Goal: Task Accomplishment & Management: Manage account settings

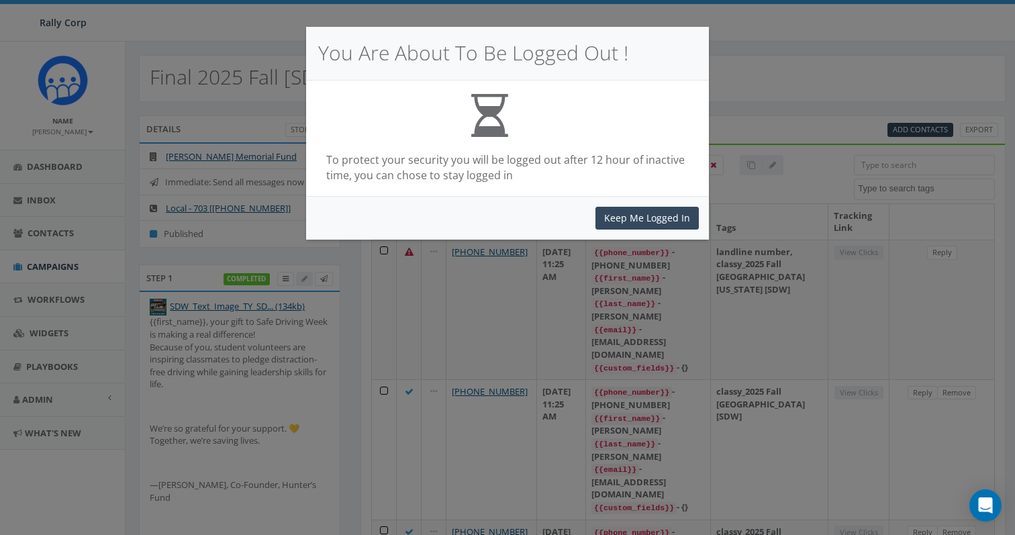
select select
click at [647, 215] on button "Keep Me Logged In" at bounding box center [646, 218] width 103 height 23
click at [619, 211] on button "Keep Me Logged In" at bounding box center [646, 218] width 103 height 23
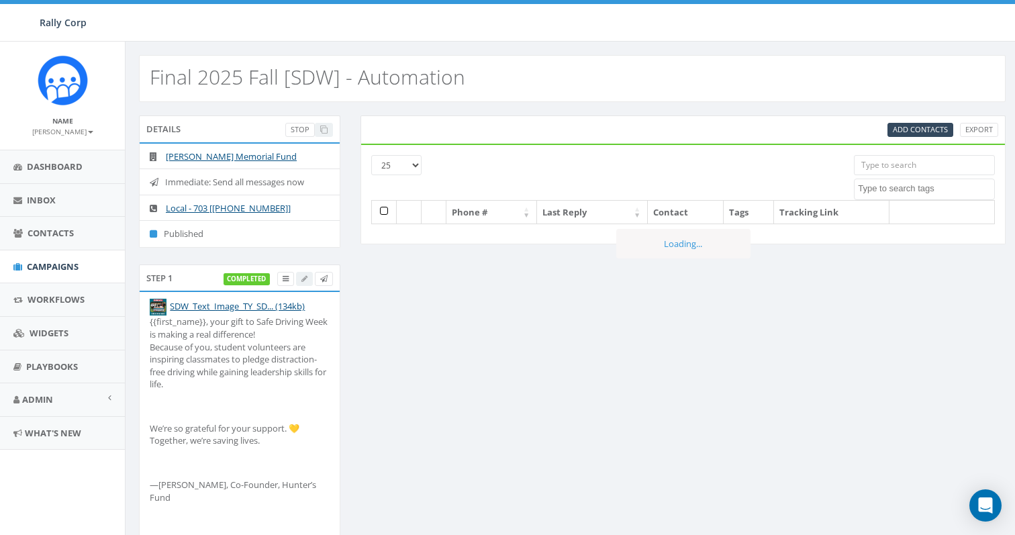
select select
click at [283, 281] on icon at bounding box center [286, 278] width 6 height 7
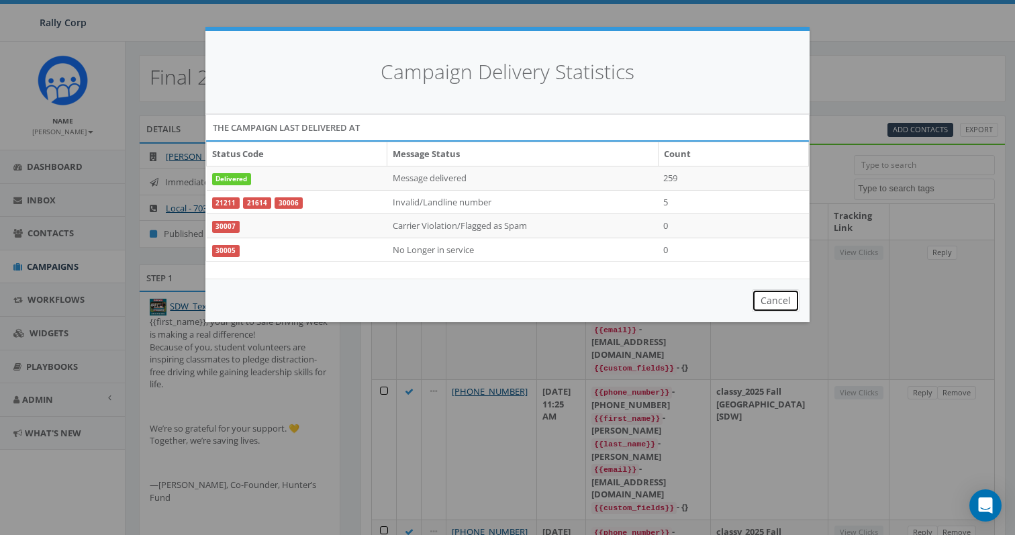
click at [780, 301] on button "Cancel" at bounding box center [776, 300] width 48 height 23
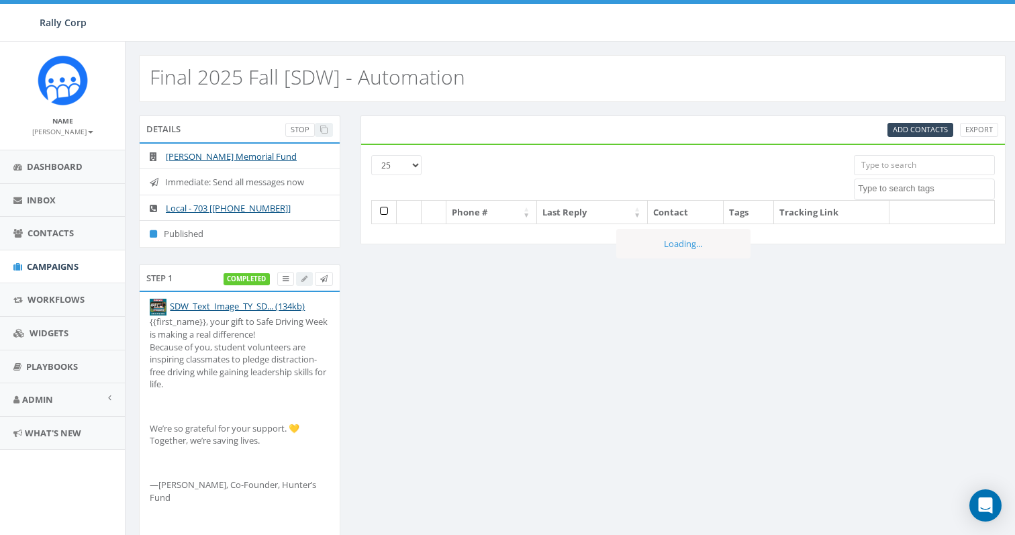
select select
click at [46, 270] on span "Campaigns" at bounding box center [53, 266] width 52 height 12
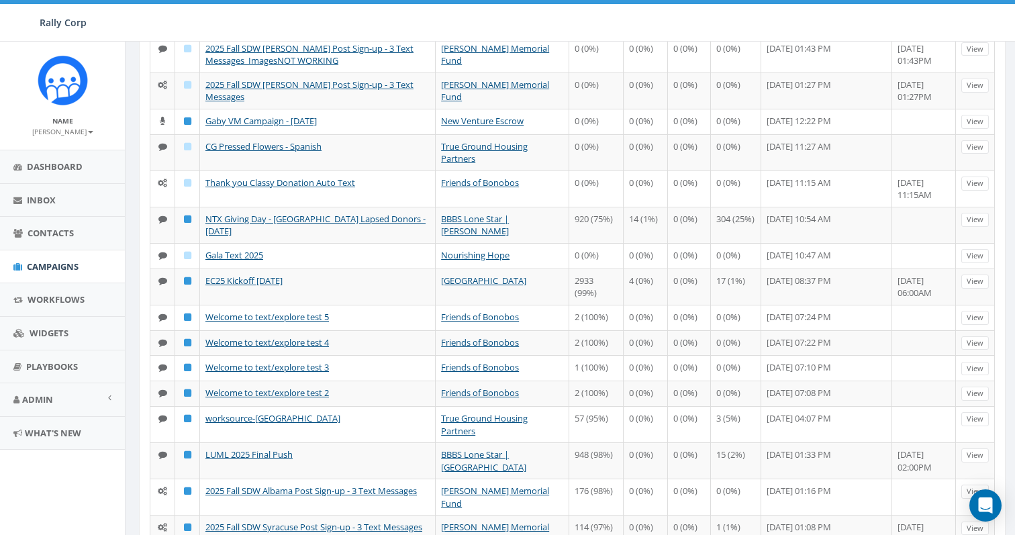
scroll to position [642, 0]
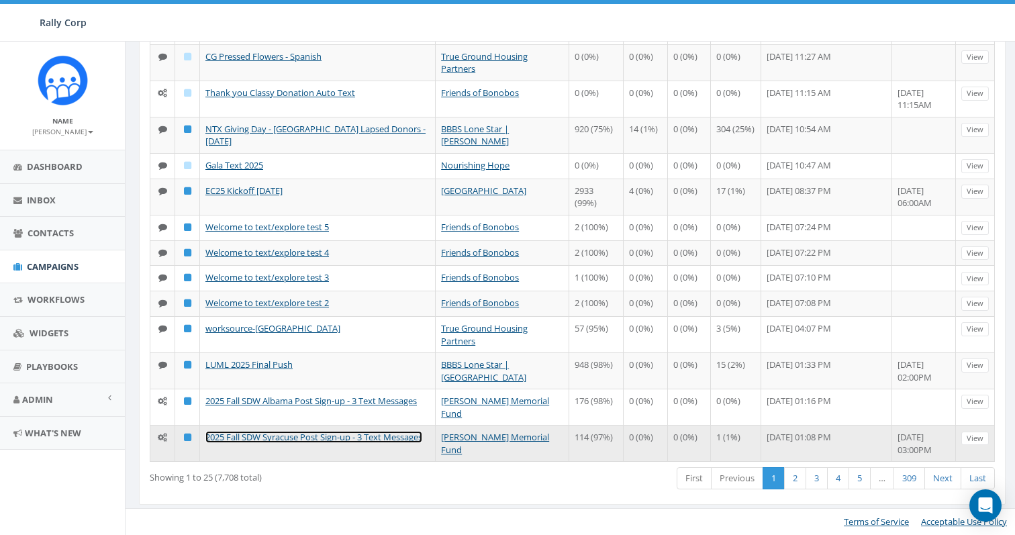
click at [301, 436] on link "2025 Fall SDW Syracuse Post Sign-up - 3 Text Messages" at bounding box center [313, 437] width 217 height 12
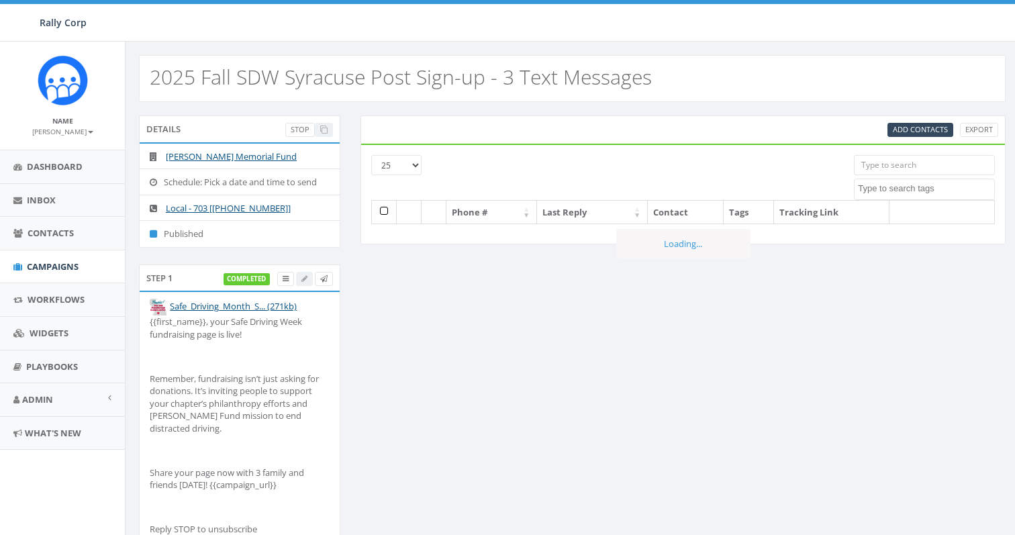
select select
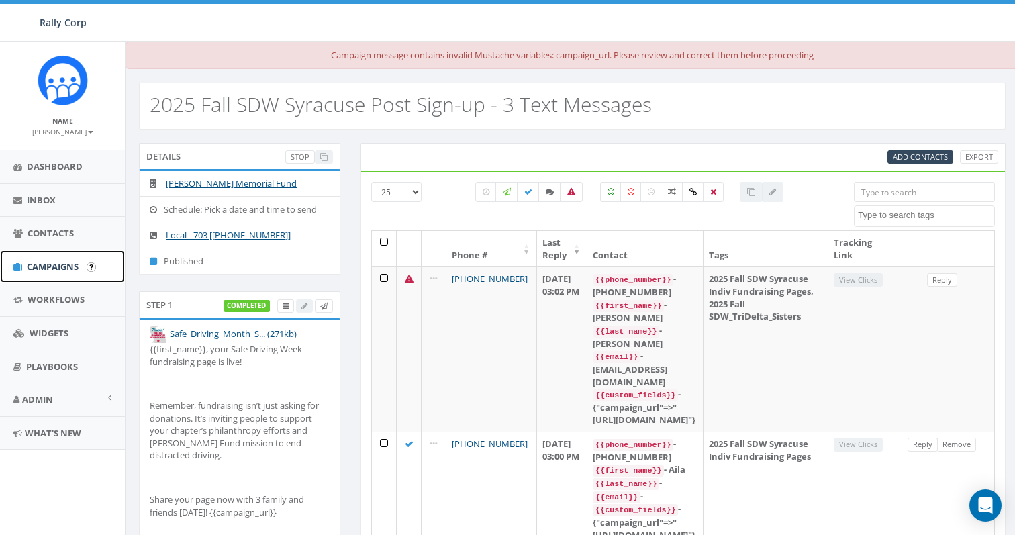
click at [46, 258] on link "Campaigns" at bounding box center [62, 266] width 125 height 33
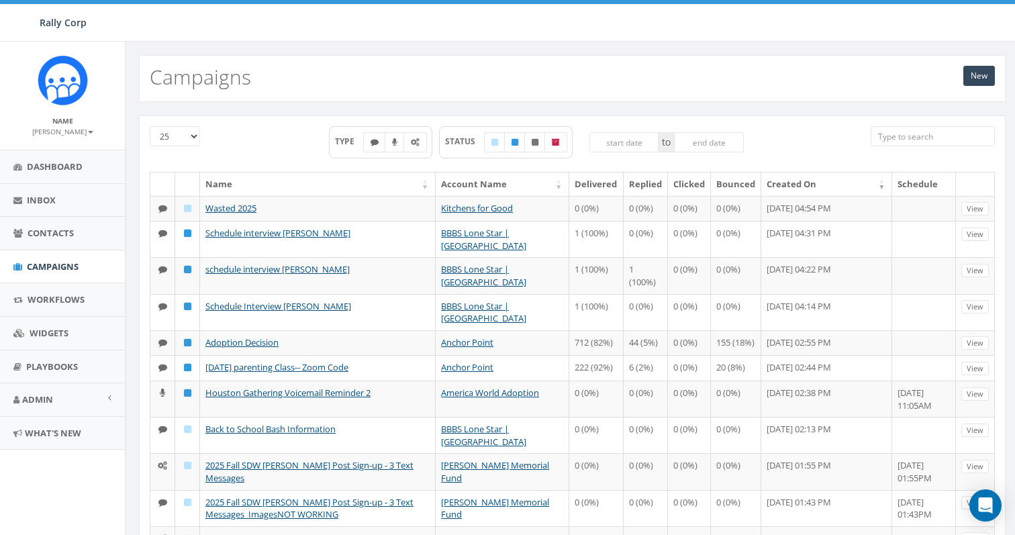
click at [934, 132] on input "search" at bounding box center [932, 136] width 124 height 20
paste input "2025 Fall SDW Syracuse Post Sign-up"
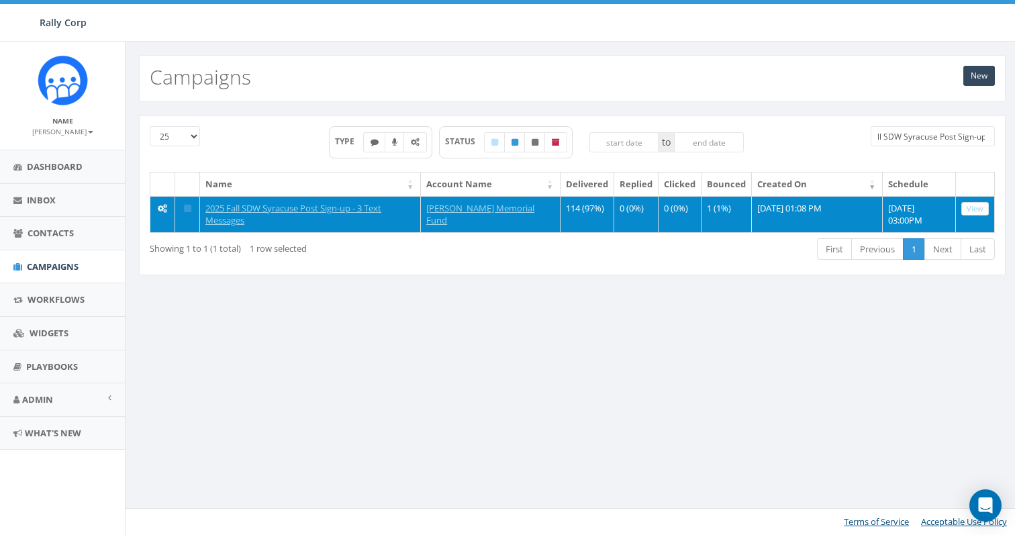
type input "2025 Fall SDW Syracuse Post Sign-up"
click at [975, 211] on link "View" at bounding box center [975, 209] width 28 height 14
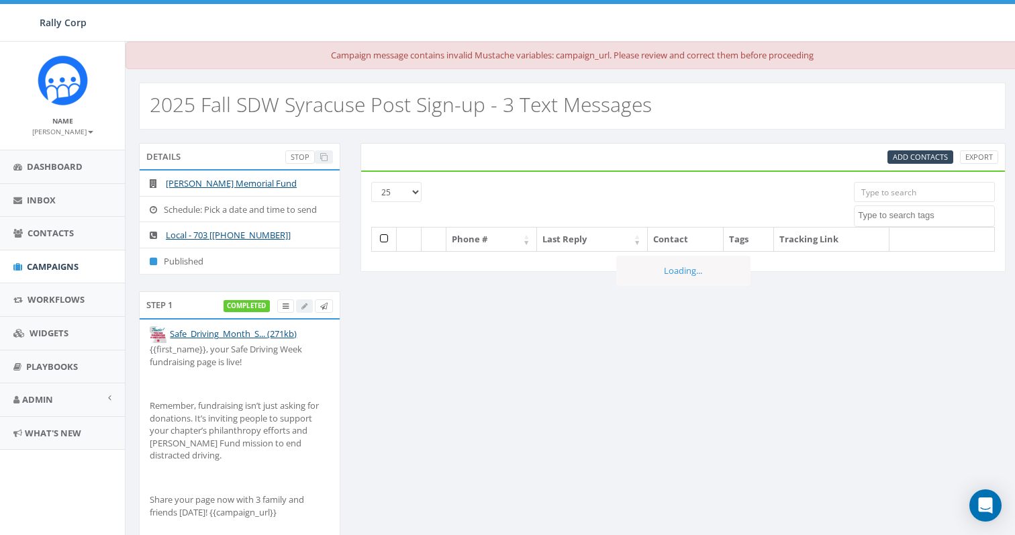
select select
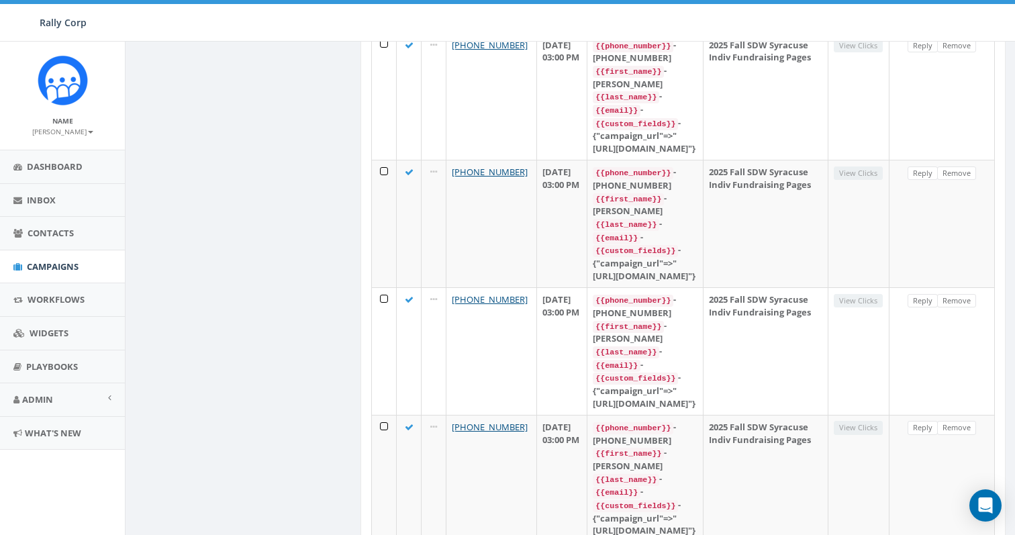
scroll to position [1972, 0]
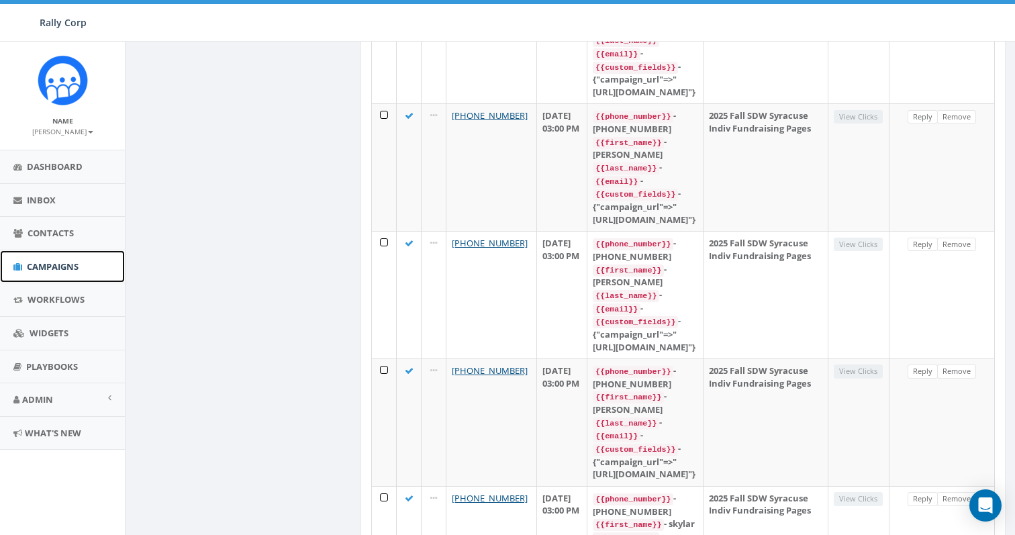
click at [36, 268] on span "Campaigns" at bounding box center [53, 266] width 52 height 12
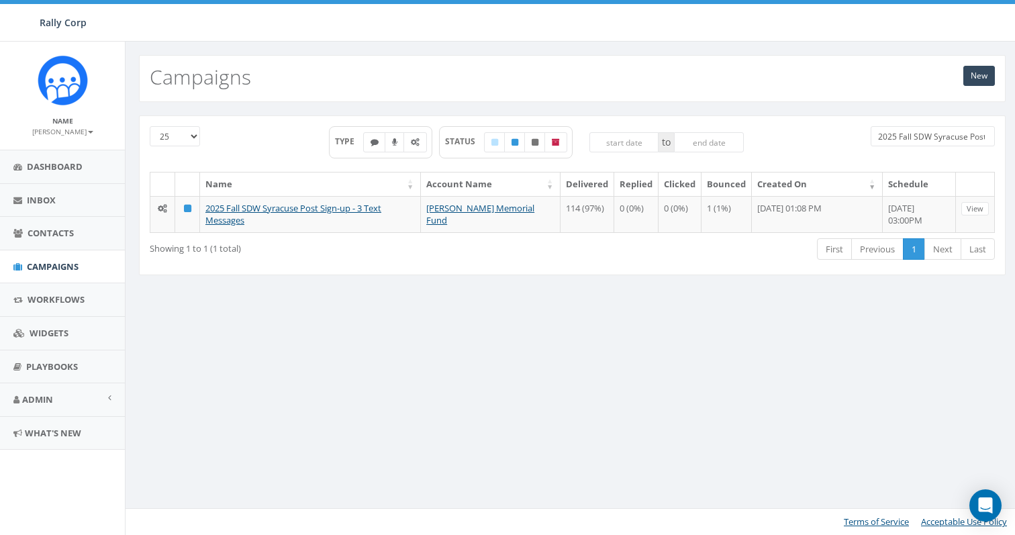
click at [905, 134] on input "2025 Fall SDW Syracuse Post Sign-up" at bounding box center [932, 136] width 124 height 20
paste input "2025 Fall SDW Denison Post Sign-up - 3"
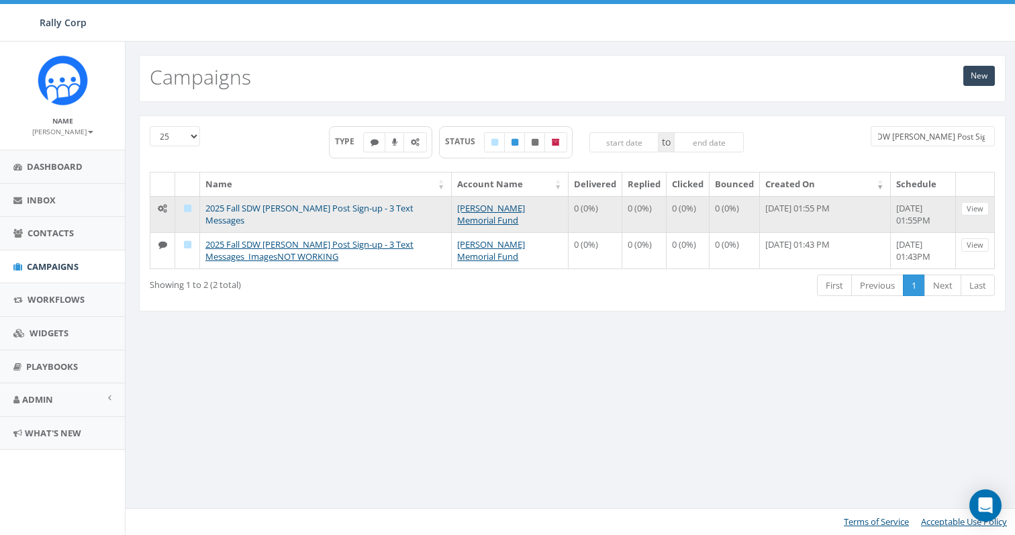
type input "2025 Fall SDW Denison Post Sign-up - 3"
click at [364, 211] on link "2025 Fall SDW Denison Post Sign-up - 3 Text Messages" at bounding box center [309, 214] width 208 height 25
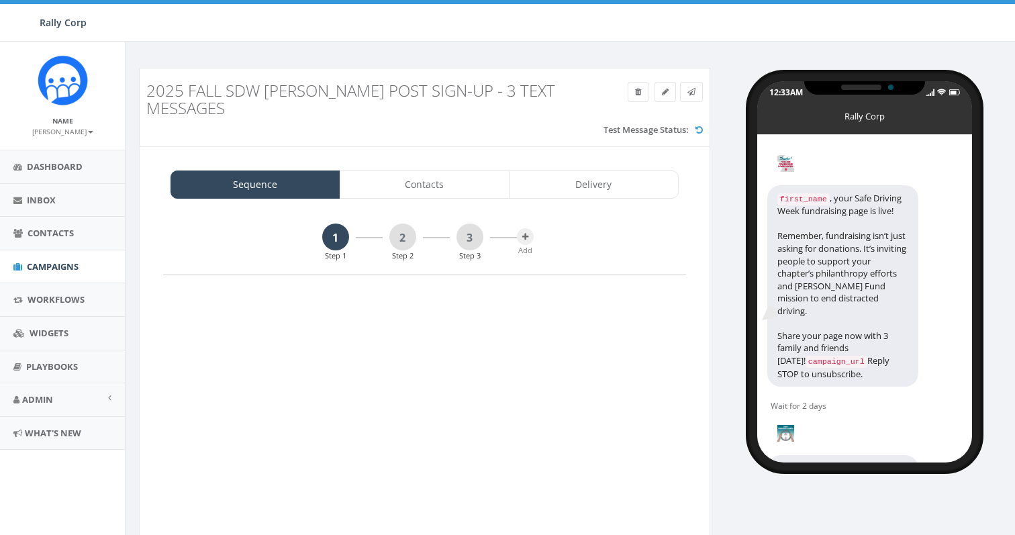
select select "1506"
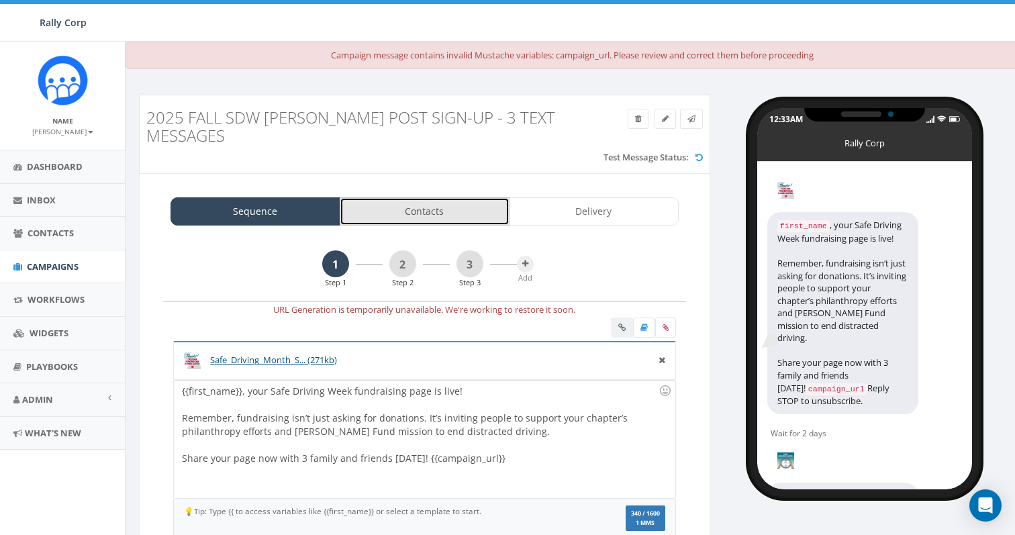
click at [409, 218] on link "Contacts" at bounding box center [425, 211] width 170 height 28
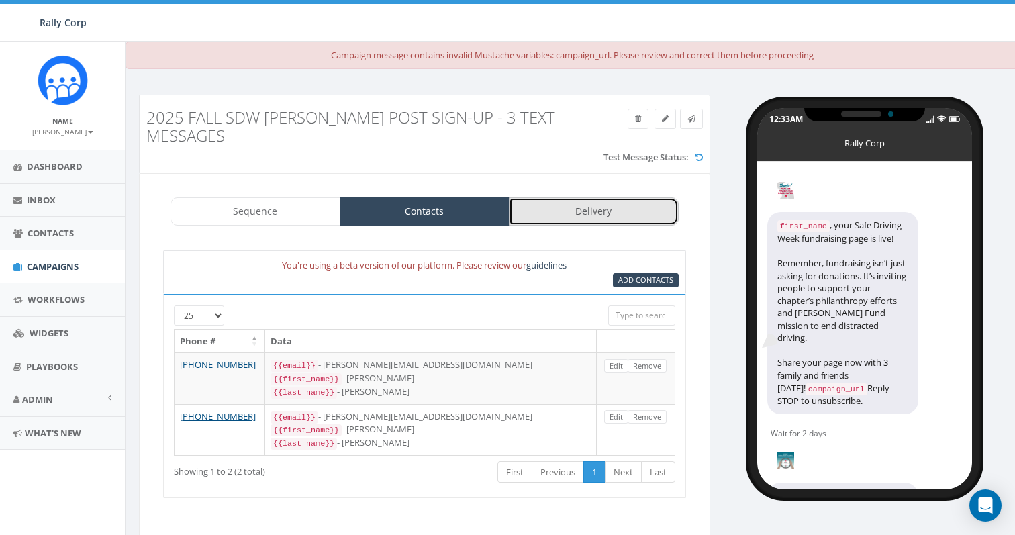
click at [565, 213] on link "Delivery" at bounding box center [594, 211] width 170 height 28
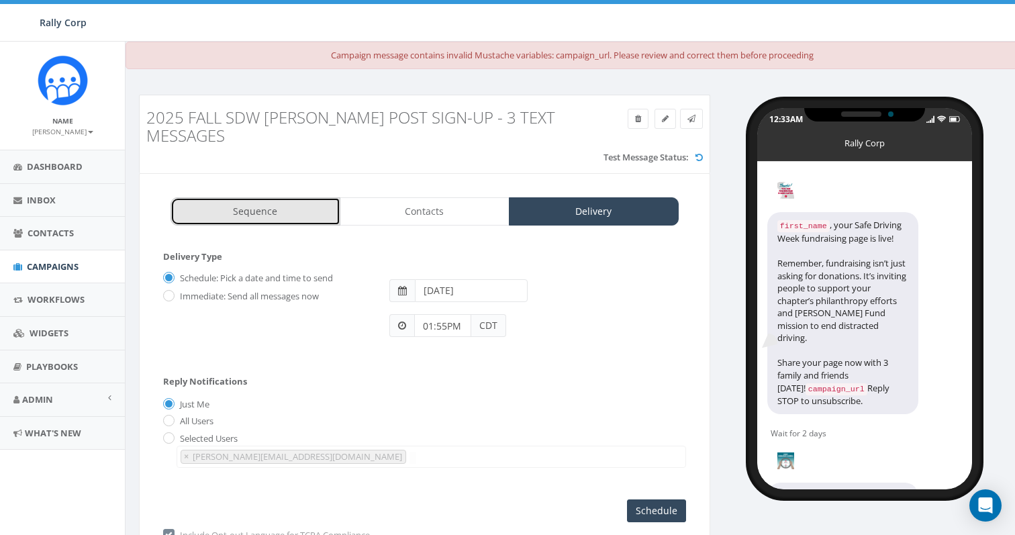
click at [283, 212] on link "Sequence" at bounding box center [255, 211] width 170 height 28
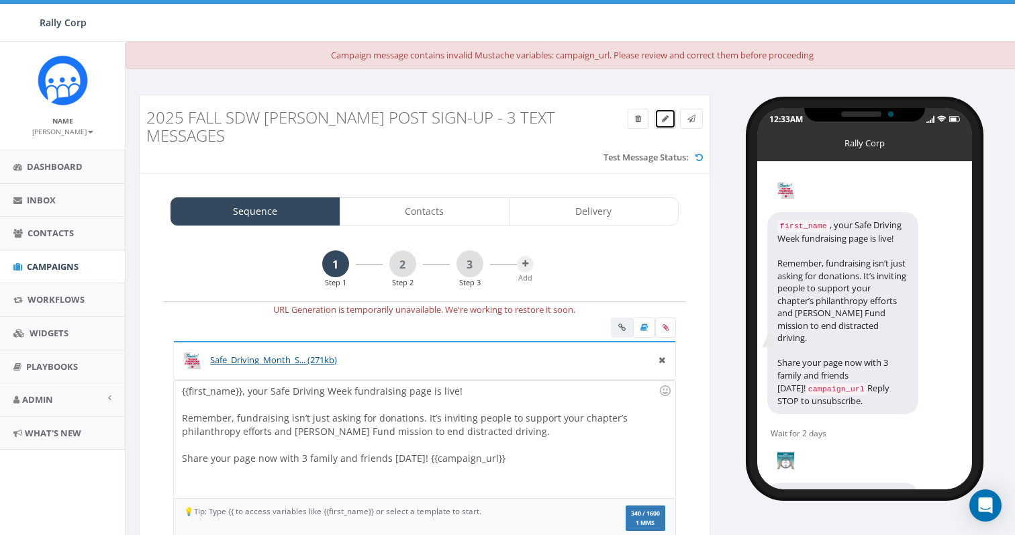
click at [662, 121] on icon at bounding box center [665, 119] width 7 height 8
click at [694, 122] on icon at bounding box center [691, 119] width 8 height 8
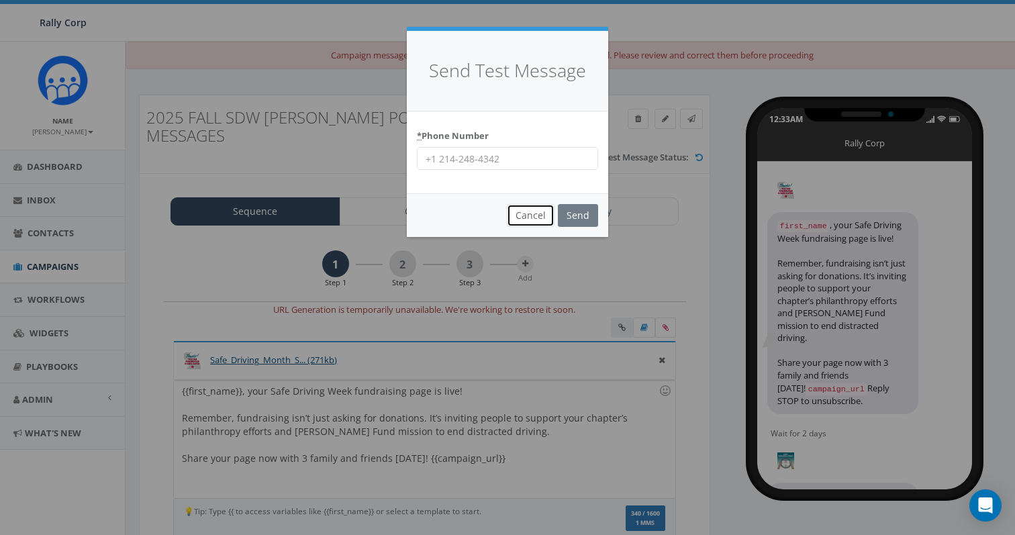
click at [533, 217] on button "Cancel" at bounding box center [531, 215] width 48 height 23
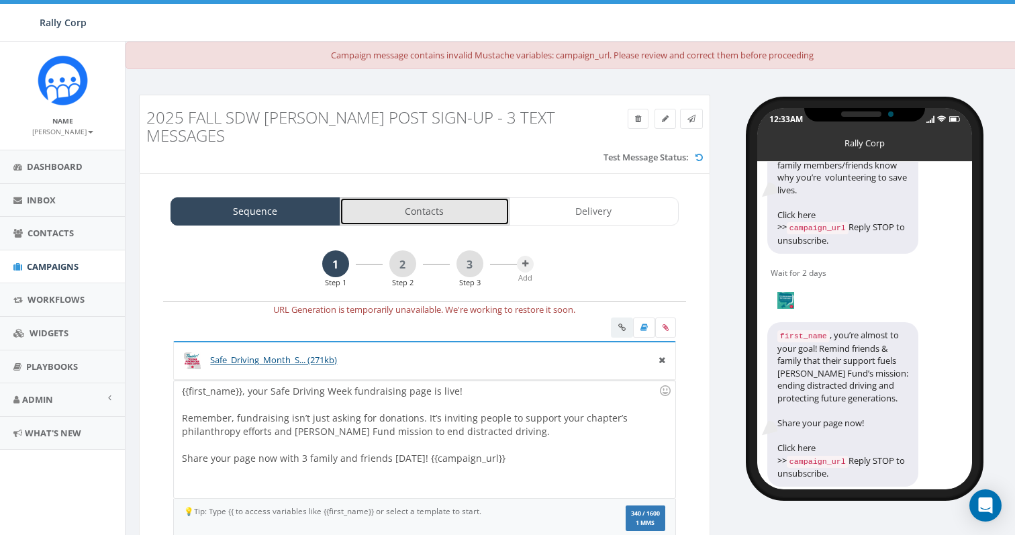
click at [415, 208] on link "Contacts" at bounding box center [425, 211] width 170 height 28
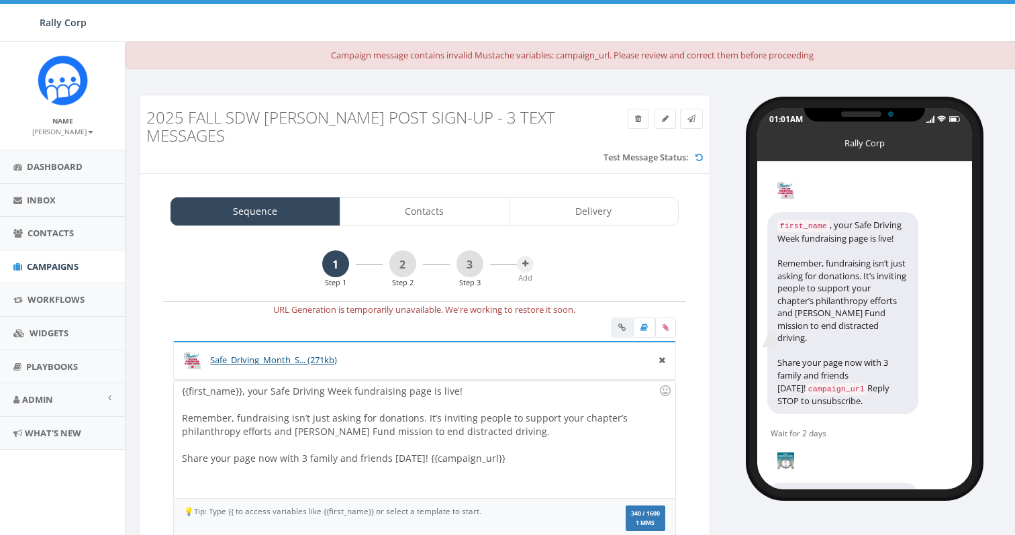
click at [458, 197] on link "Contacts" at bounding box center [425, 211] width 170 height 28
